Goal: Check status: Check status

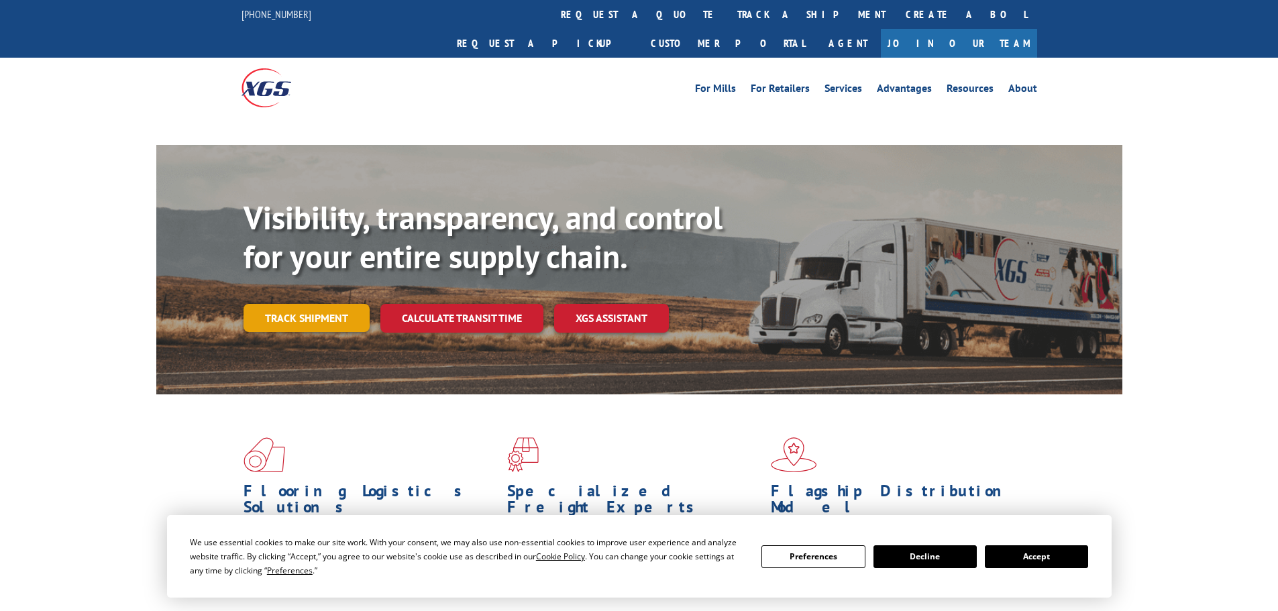
click at [317, 304] on link "Track shipment" at bounding box center [307, 318] width 126 height 28
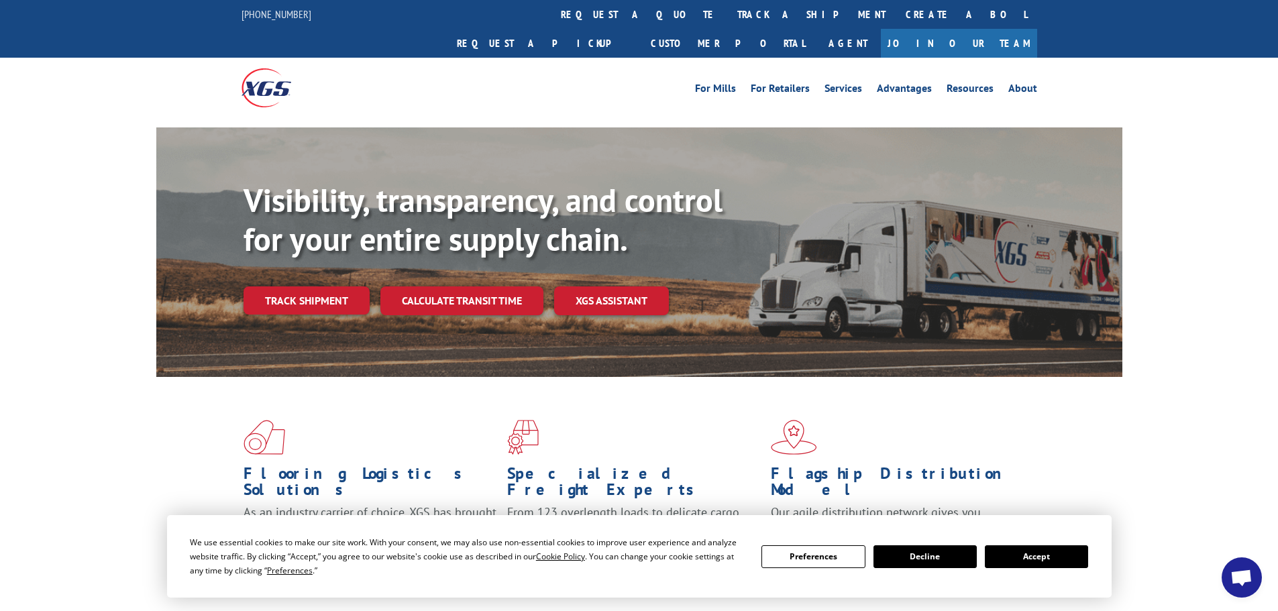
click at [1041, 562] on button "Accept" at bounding box center [1036, 557] width 103 height 23
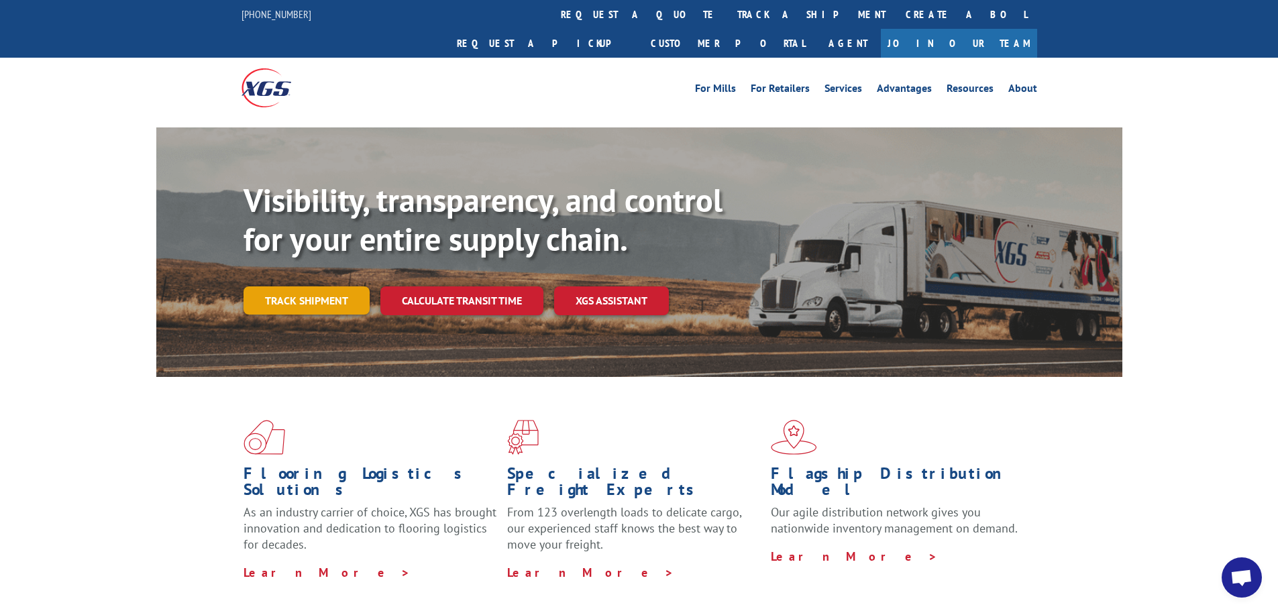
click at [307, 287] on link "Track shipment" at bounding box center [307, 301] width 126 height 28
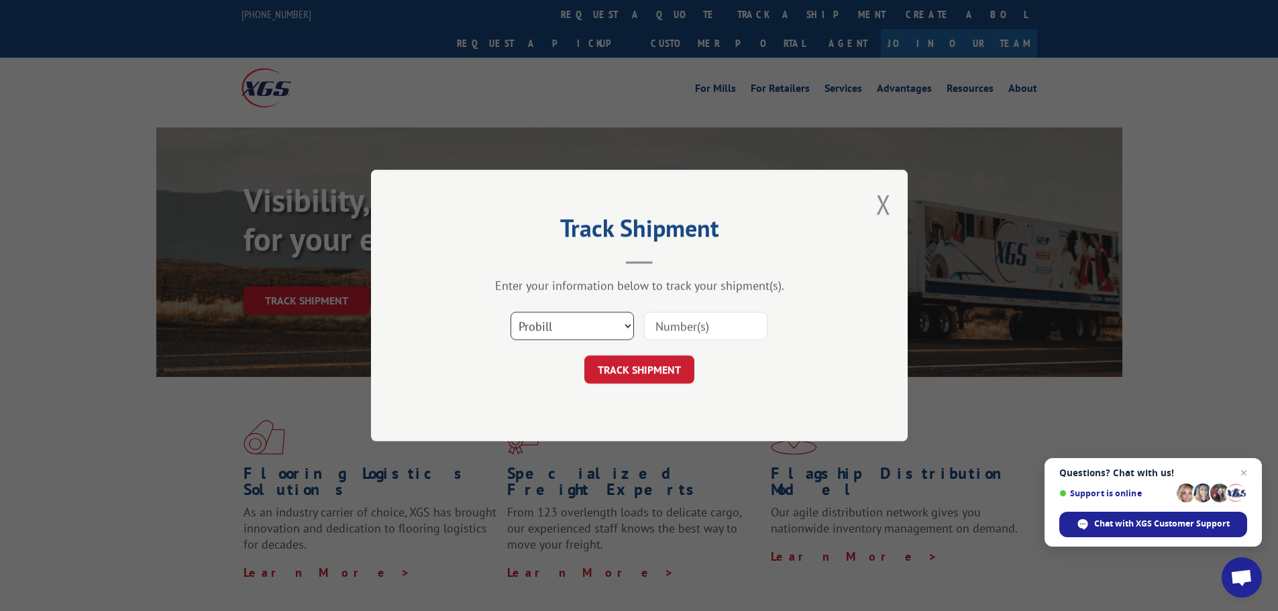
click at [627, 329] on select "Select category... Probill BOL PO" at bounding box center [572, 326] width 123 height 28
click at [511, 312] on select "Select category... Probill BOL PO" at bounding box center [572, 326] width 123 height 28
click at [691, 330] on input at bounding box center [705, 326] width 123 height 28
paste input "315886929"
type input "315886929"
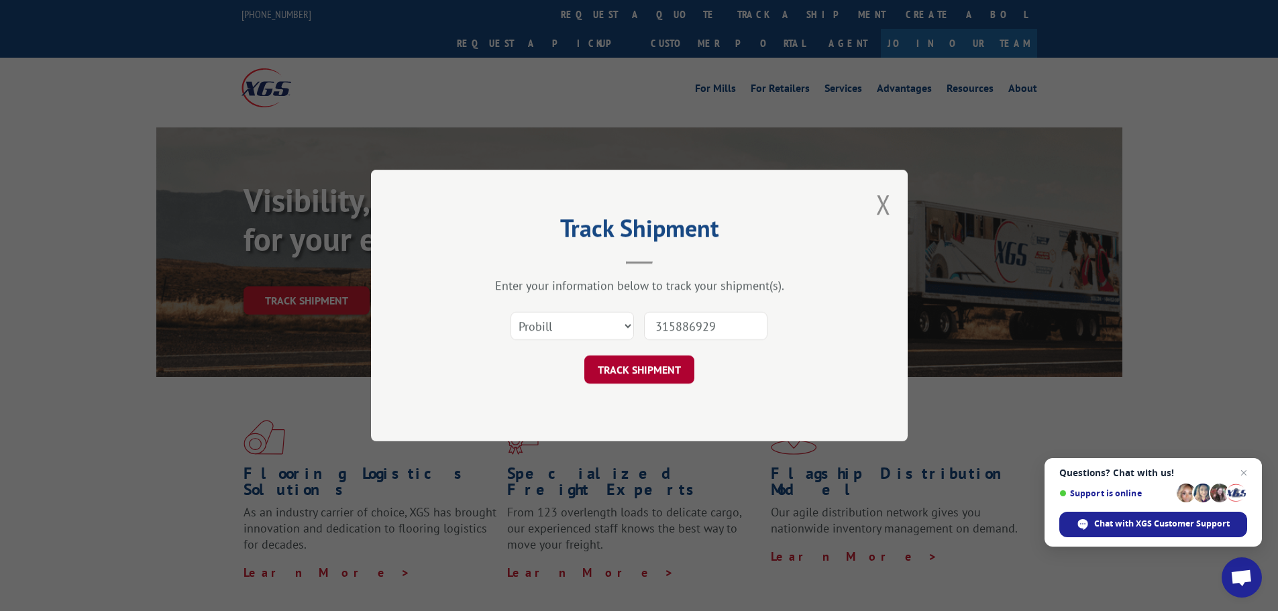
click at [658, 366] on button "TRACK SHIPMENT" at bounding box center [639, 370] width 110 height 28
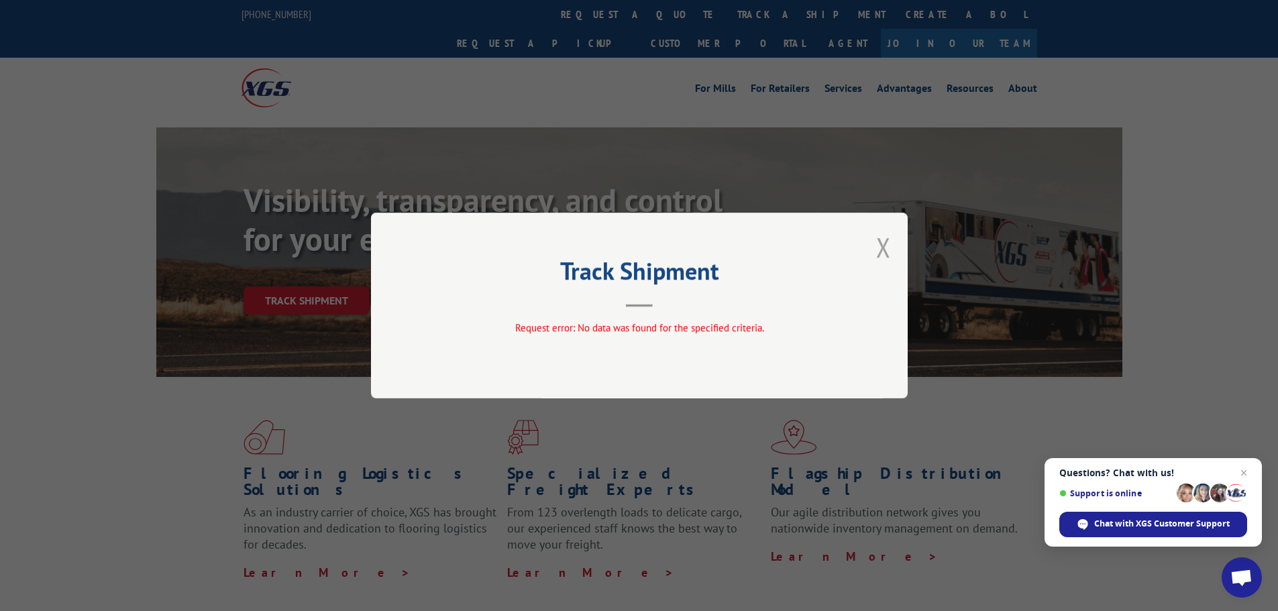
click at [886, 240] on button "Close modal" at bounding box center [883, 247] width 15 height 36
